Goal: Task Accomplishment & Management: Use online tool/utility

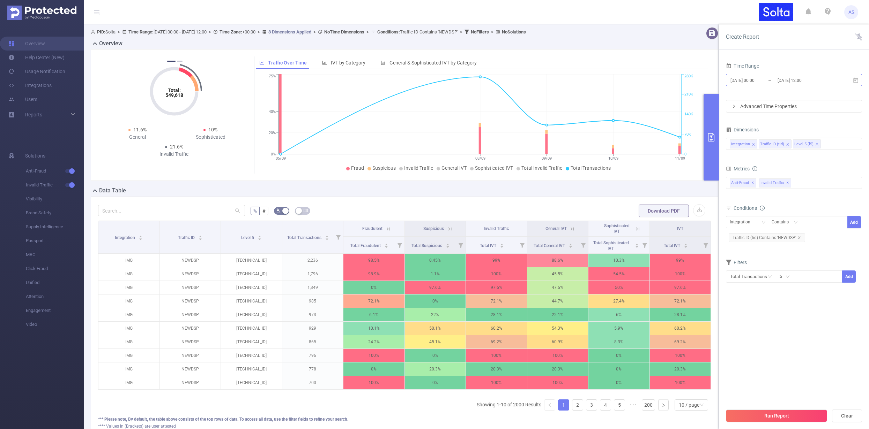
click at [787, 83] on input "[DATE] 12:00" at bounding box center [805, 80] width 57 height 9
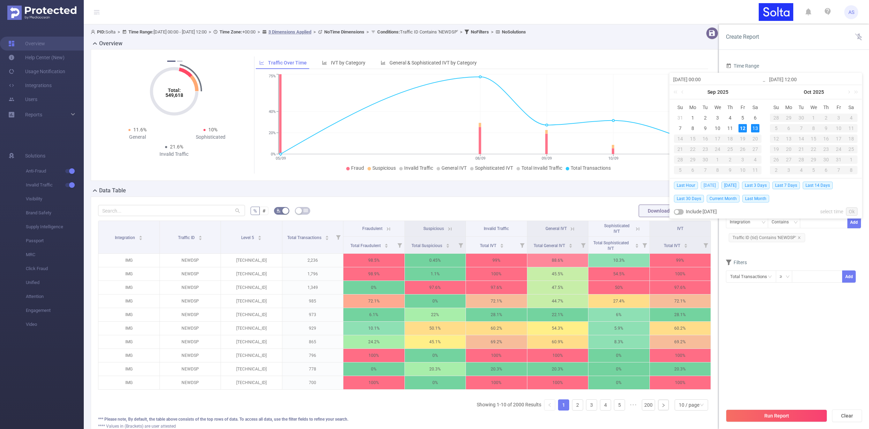
click at [705, 183] on span "[DATE]" at bounding box center [710, 186] width 18 height 8
type input "[DATE] 00:00"
type input "[DATE] 23:59"
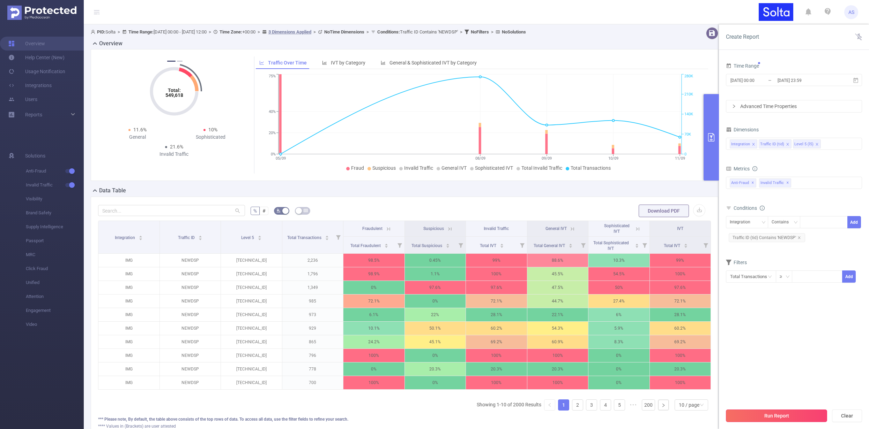
click at [757, 412] on button "Run Report" at bounding box center [776, 416] width 101 height 13
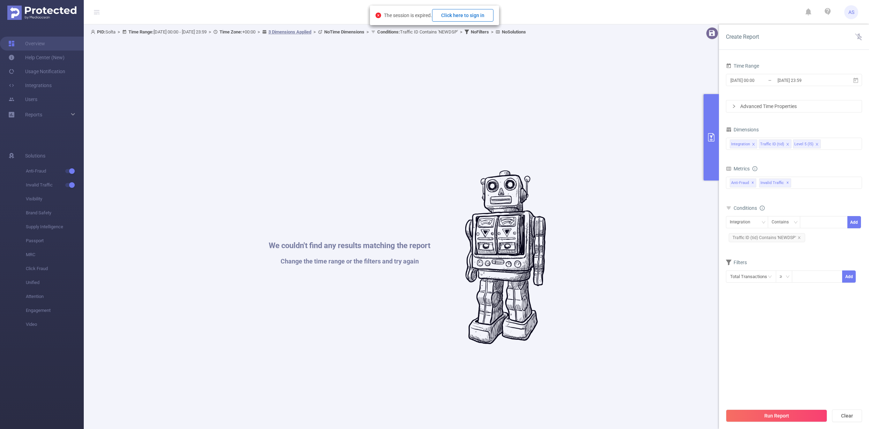
click at [472, 13] on button "Click here to sign in" at bounding box center [462, 15] width 61 height 13
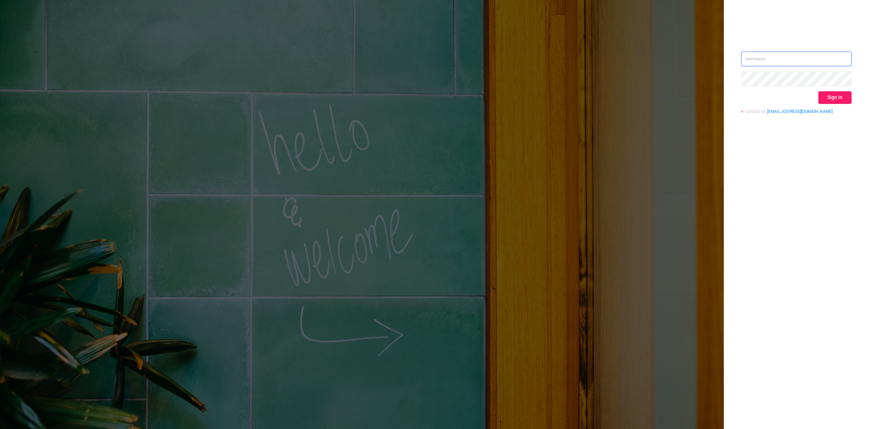
type input "alexey@solta.io"
click at [839, 97] on button "Sign in" at bounding box center [834, 97] width 33 height 13
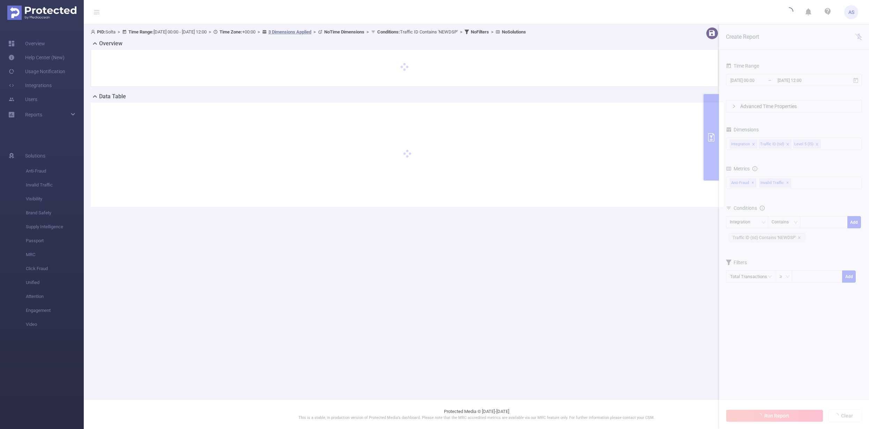
click at [828, 145] on section "PID: Solta > Time Range: 2025-09-05 00:00 - 2025-09-11 12:00 > Time Zone: +00:0…" at bounding box center [476, 122] width 785 height 197
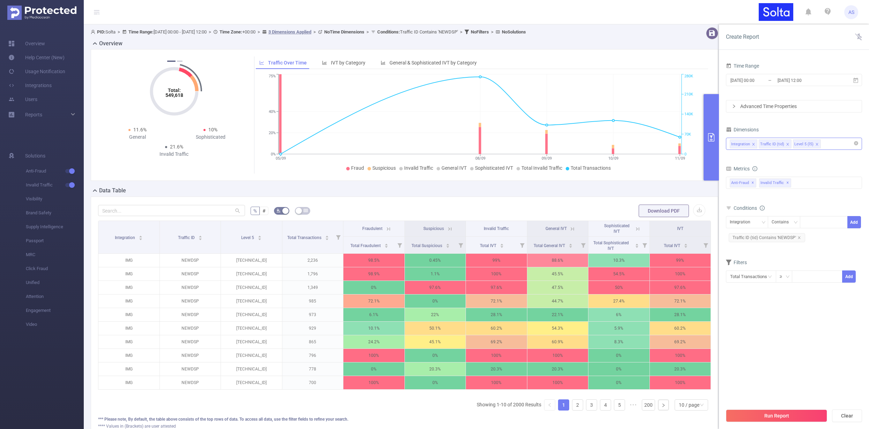
click at [815, 144] on icon "icon: close" at bounding box center [816, 144] width 3 height 3
click at [814, 144] on div "Integration Traffic ID (tid)" at bounding box center [793, 144] width 128 height 12
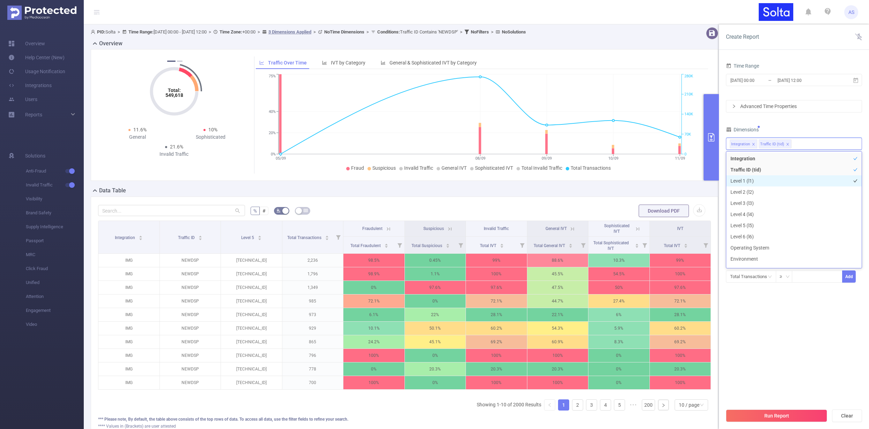
click at [753, 182] on li "Level 1 (l1)" at bounding box center [793, 180] width 135 height 11
click at [779, 417] on button "Run Report" at bounding box center [776, 416] width 101 height 13
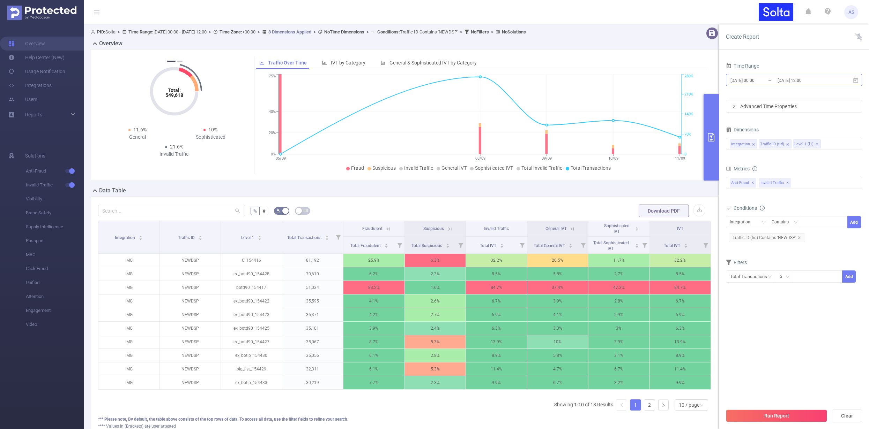
click at [769, 82] on input "[DATE] 00:00" at bounding box center [757, 80] width 57 height 9
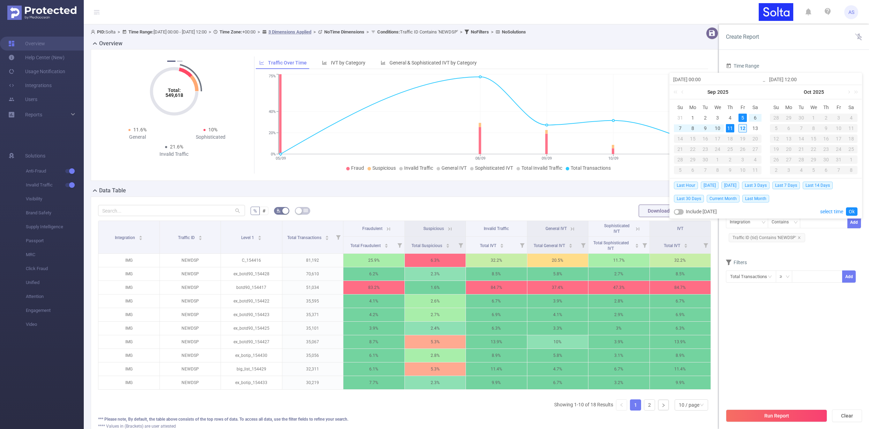
click at [746, 129] on div "12" at bounding box center [742, 128] width 8 height 8
type input "[DATE] 00:00"
type input "2025-09-12 12:00"
type input "[DATE] 00:00"
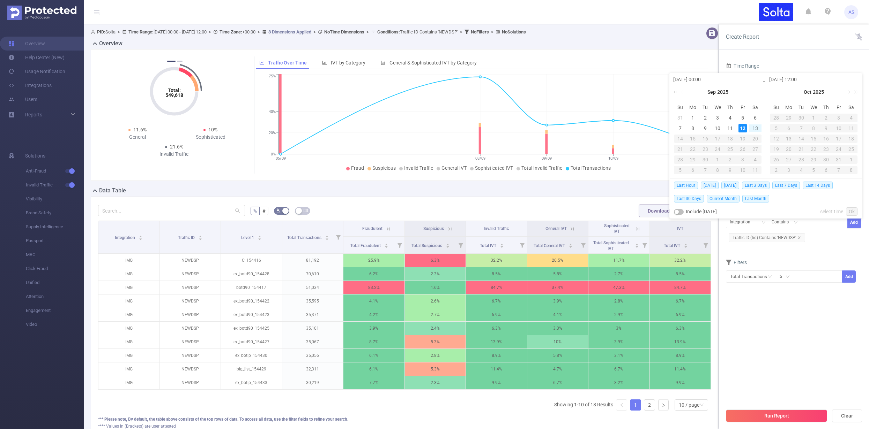
type input "2025-09-12 12:00"
click at [852, 209] on link "Ok" at bounding box center [852, 212] width 12 height 8
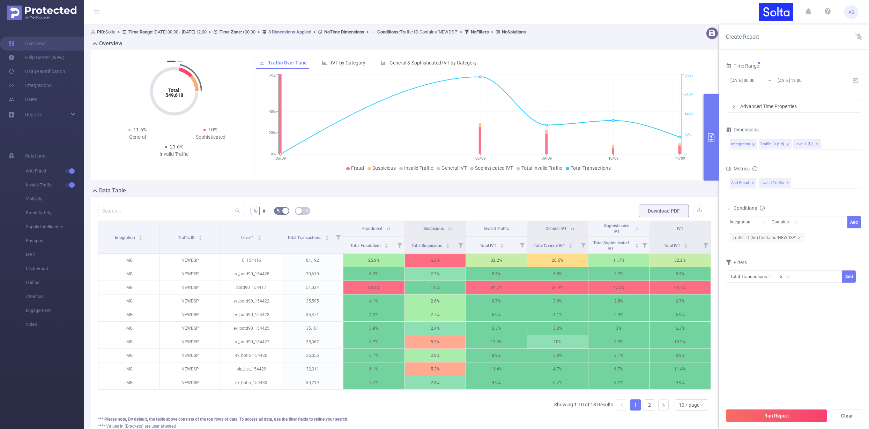
click at [754, 413] on button "Run Report" at bounding box center [776, 416] width 101 height 13
